Goal: Information Seeking & Learning: Learn about a topic

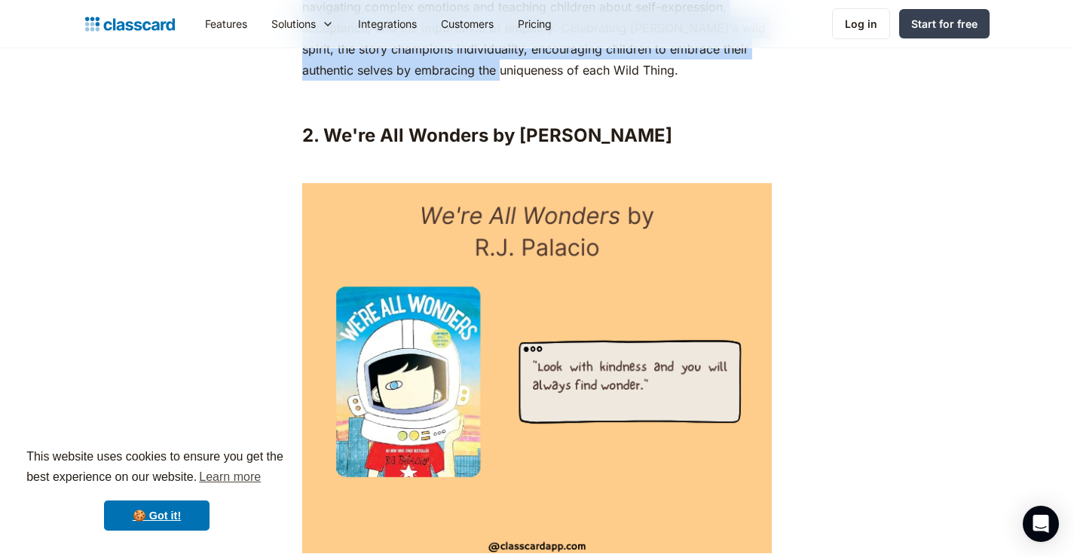
scroll to position [1883, 0]
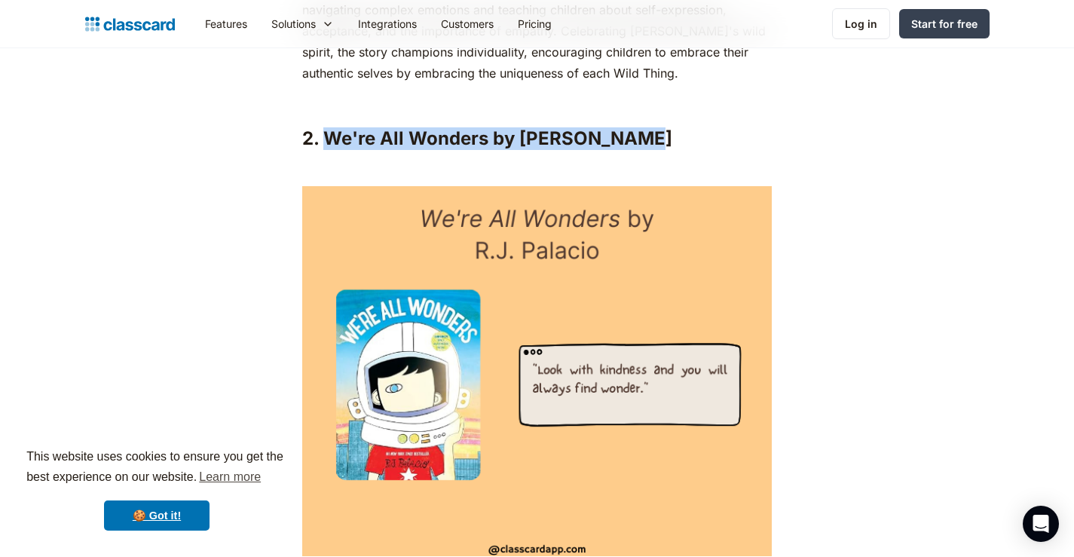
drag, startPoint x: 328, startPoint y: 109, endPoint x: 615, endPoint y: 118, distance: 287.9
click at [615, 127] on h3 "2. We're All Wonders by [PERSON_NAME]" at bounding box center [536, 138] width 469 height 23
copy h3 "We're All Wonders by [PERSON_NAME]"
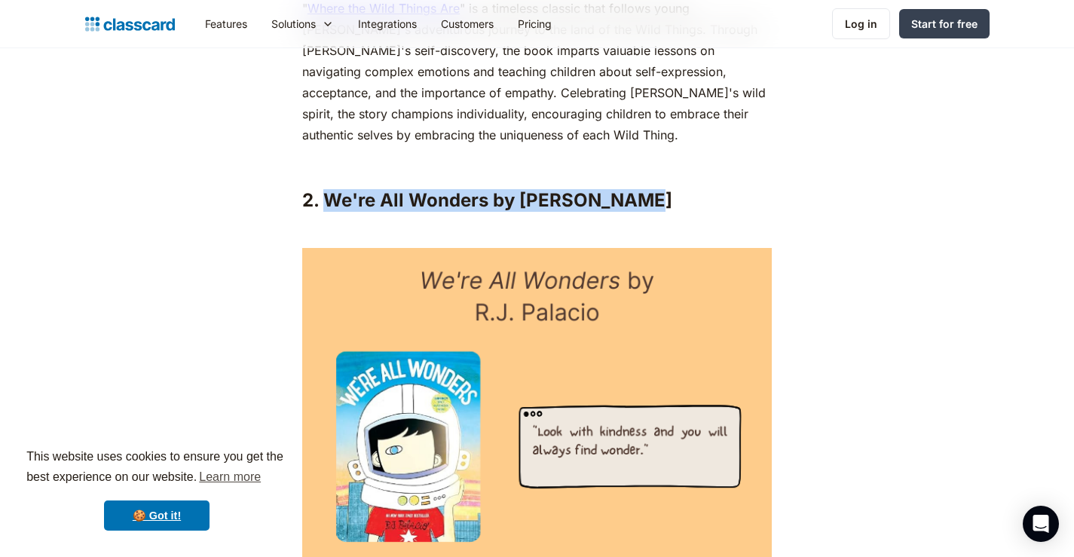
scroll to position [1808, 0]
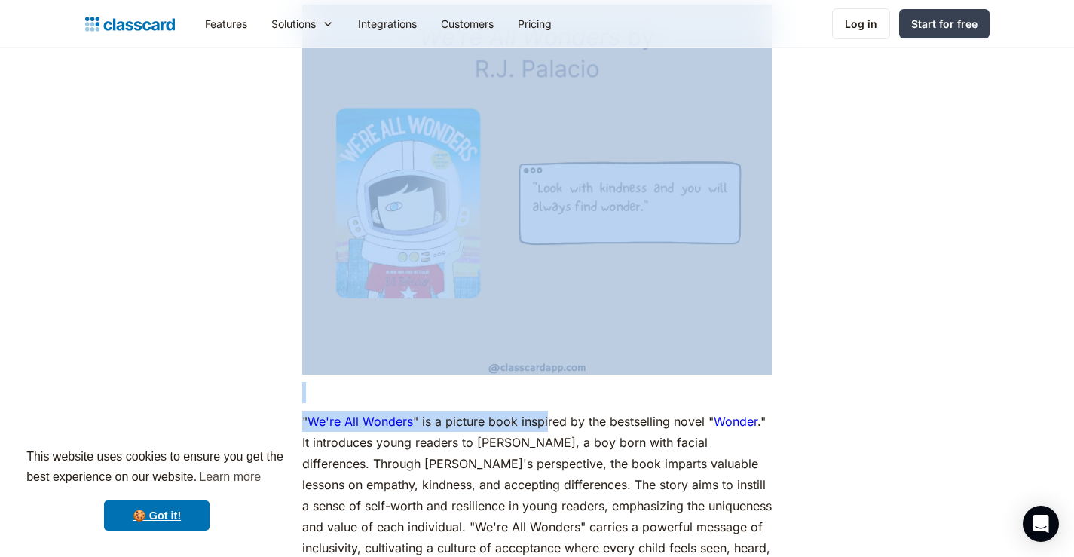
scroll to position [2335, 0]
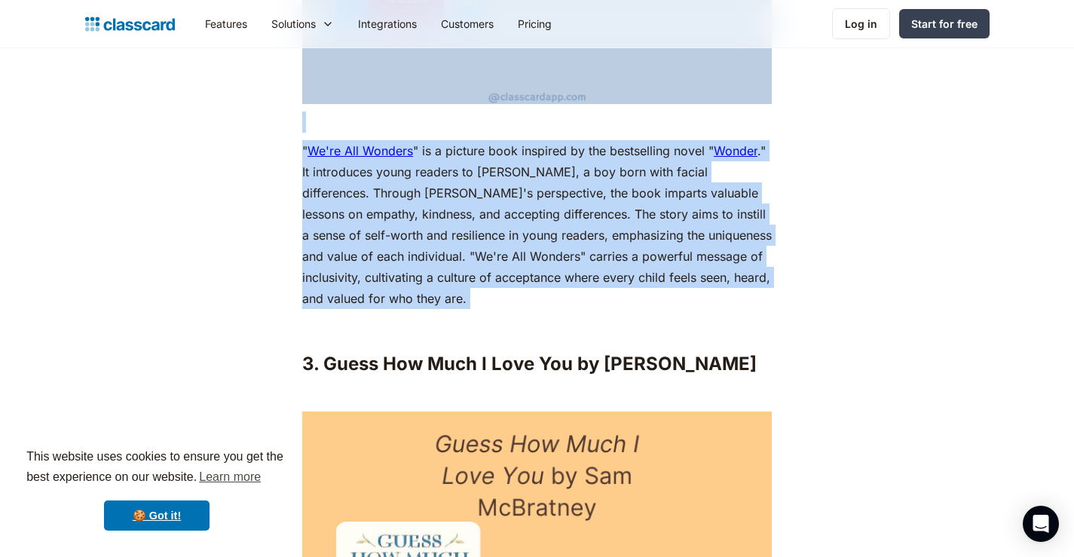
drag, startPoint x: 322, startPoint y: 182, endPoint x: 672, endPoint y: 288, distance: 365.1
copy div "We're All Wonders by [PERSON_NAME] ‍ ‍ " We're All Wonders " is a picture book …"
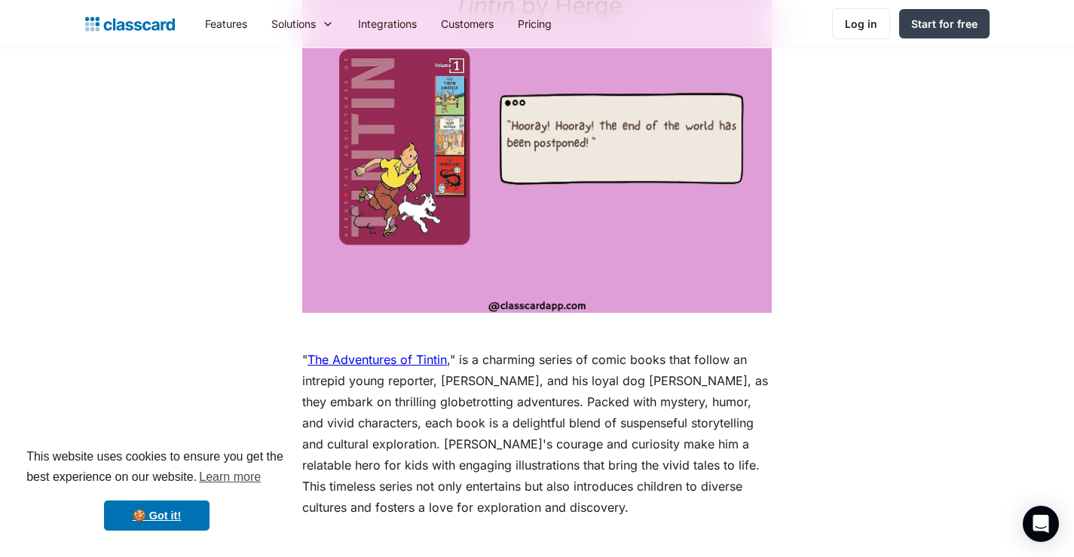
scroll to position [6253, 0]
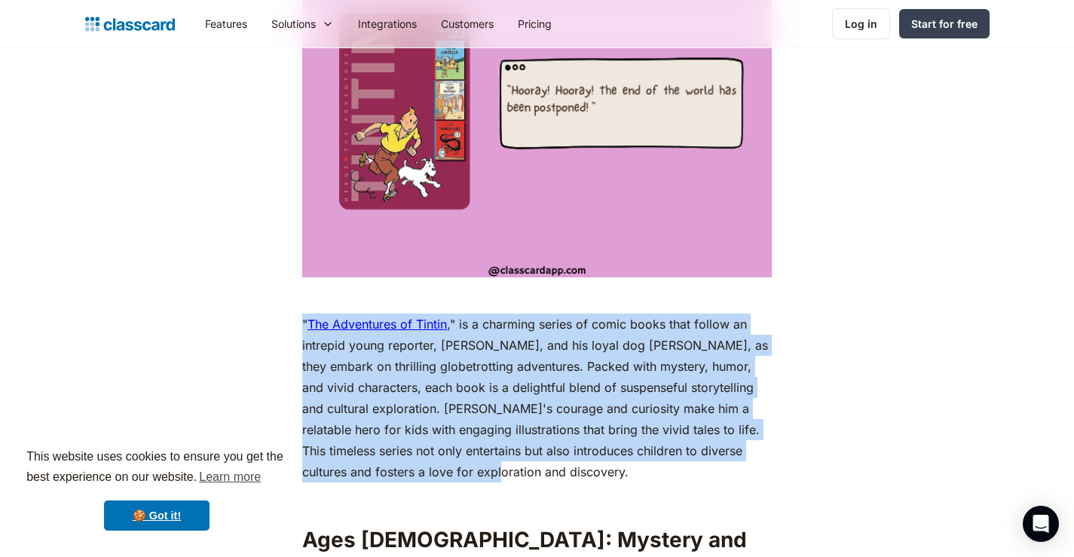
drag, startPoint x: 455, startPoint y: 392, endPoint x: 289, endPoint y: 246, distance: 222.0
copy p "" The Adventures of Tintin ," is a charming series of comic books that follow a…"
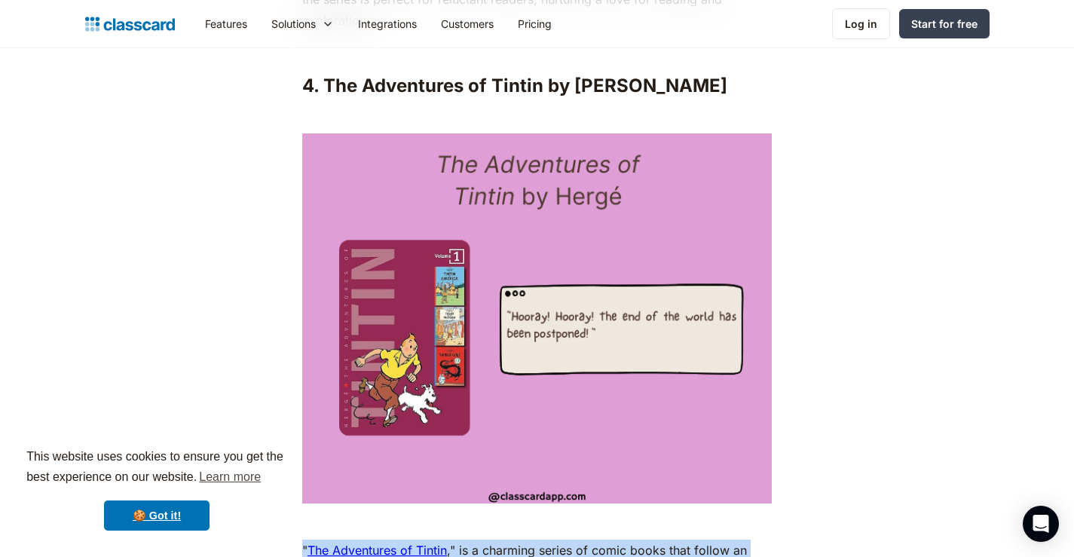
scroll to position [5951, 0]
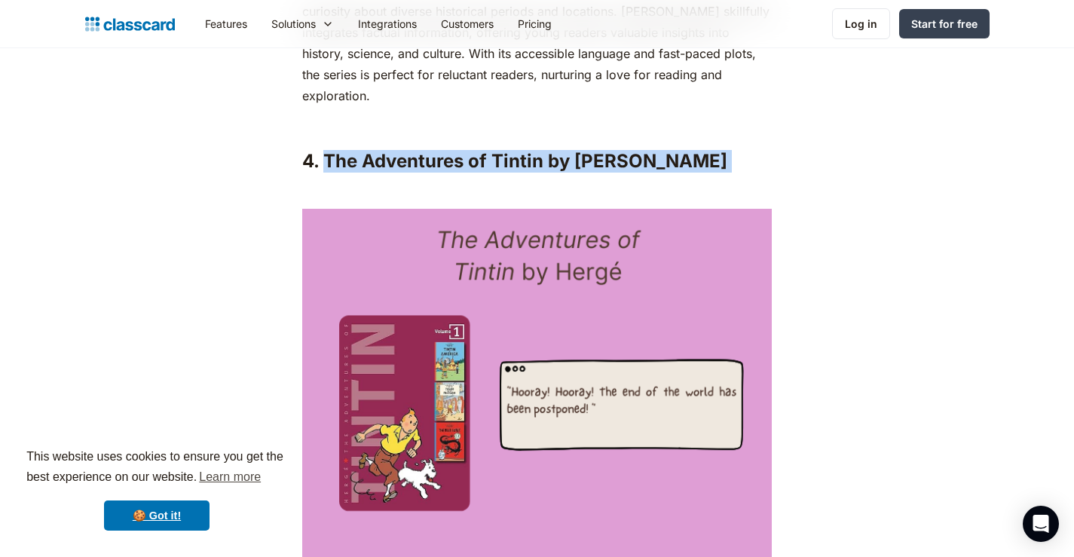
drag, startPoint x: 324, startPoint y: 78, endPoint x: 359, endPoint y: 221, distance: 147.3
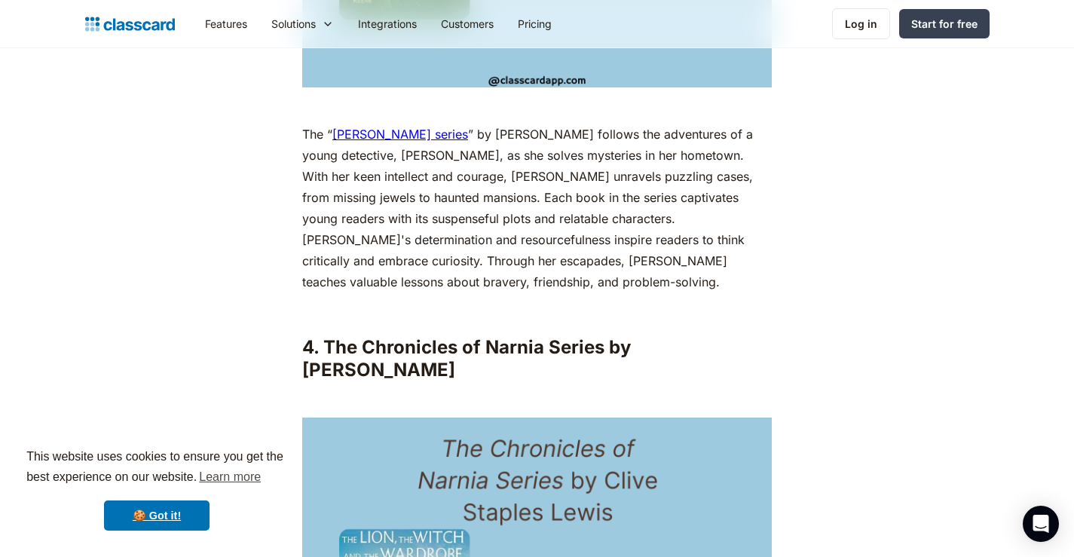
scroll to position [8513, 0]
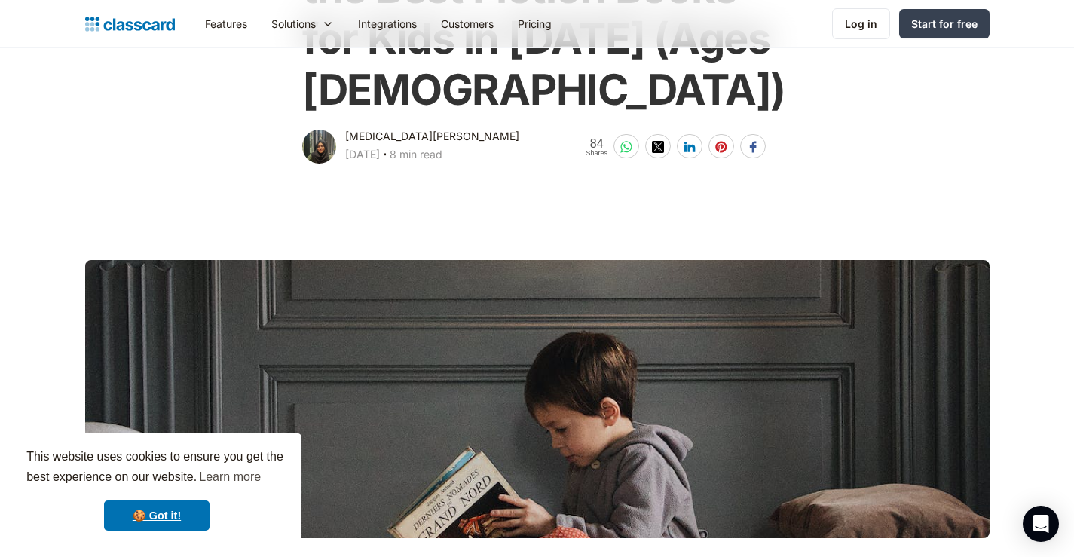
scroll to position [0, 0]
